Goal: Download file/media

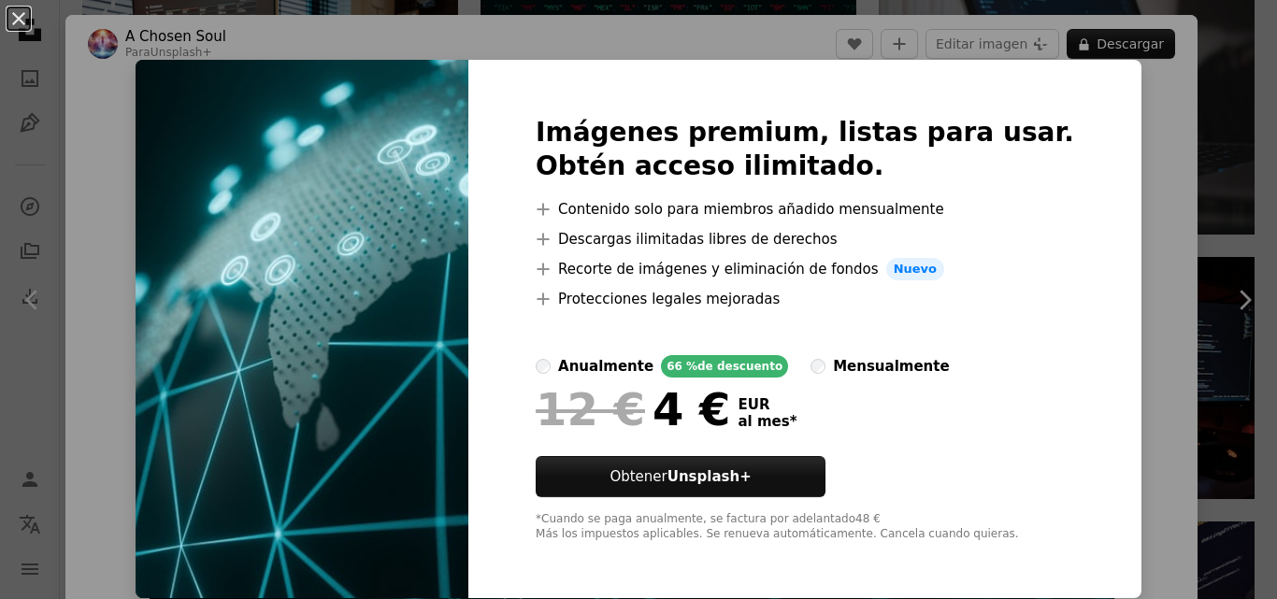
scroll to position [7097, 0]
click at [1083, 174] on div "An X shape Imágenes premium, listas para usar. Obtén acceso ilimitado. A plus s…" at bounding box center [638, 299] width 1277 height 599
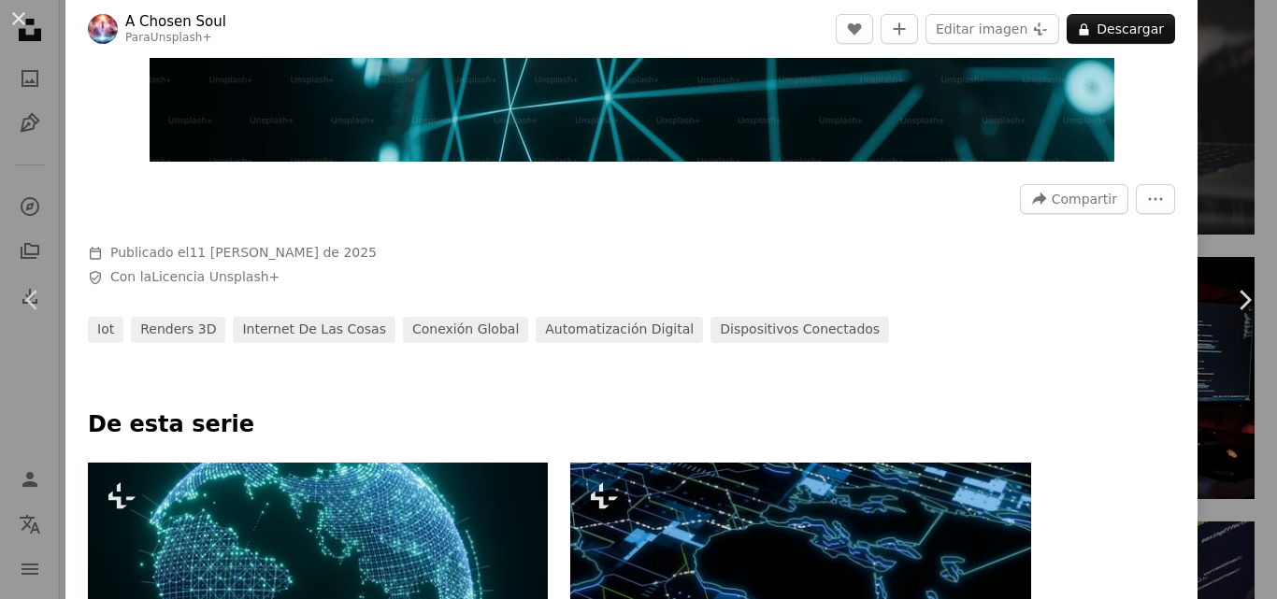
scroll to position [468, 0]
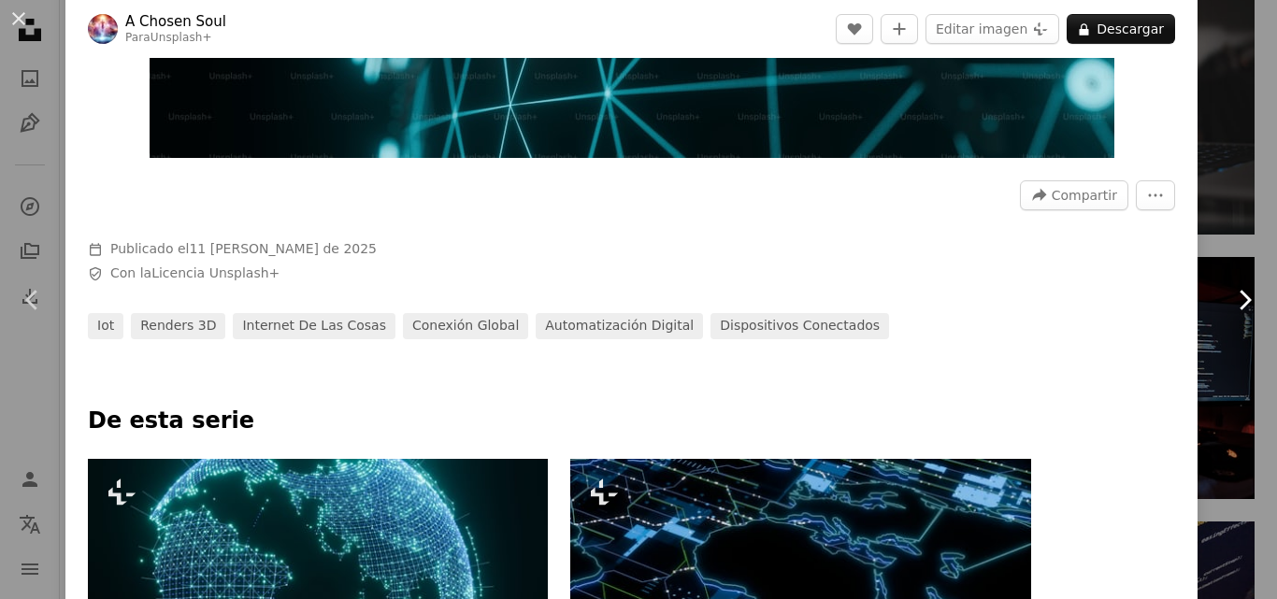
click at [1212, 281] on link "Chevron right" at bounding box center [1244, 300] width 65 height 180
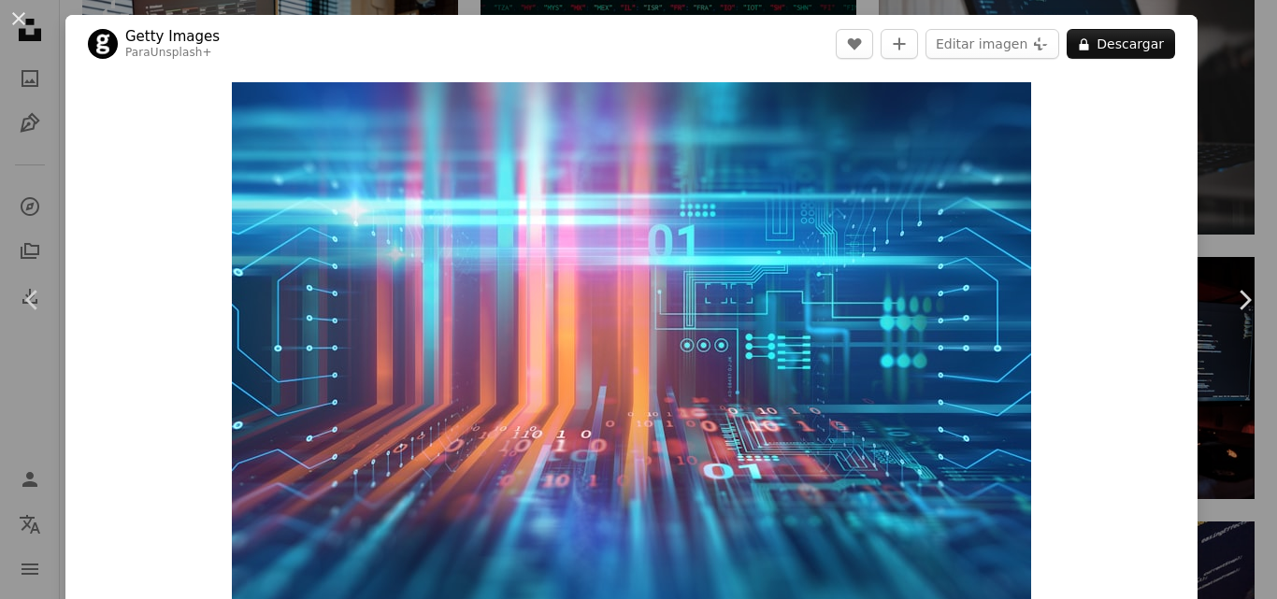
click at [1208, 92] on div "An X shape Chevron left Chevron right Getty Images Para Unsplash+ A heart A plu…" at bounding box center [638, 299] width 1277 height 599
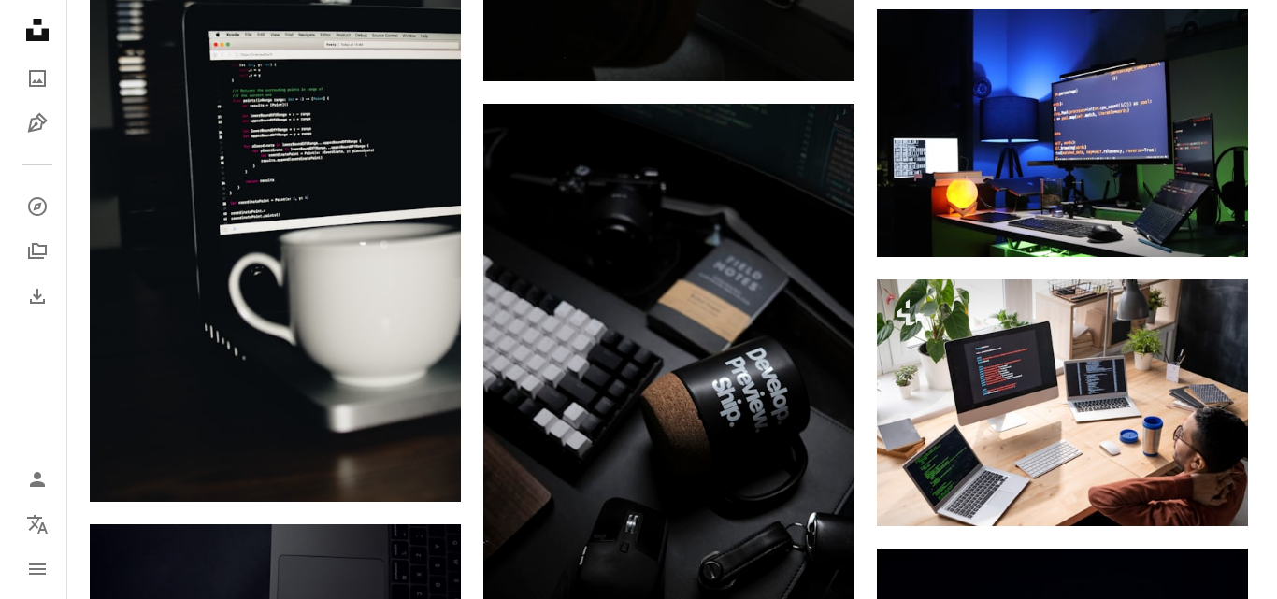
scroll to position [11952, 0]
